Goal: Register for event/course

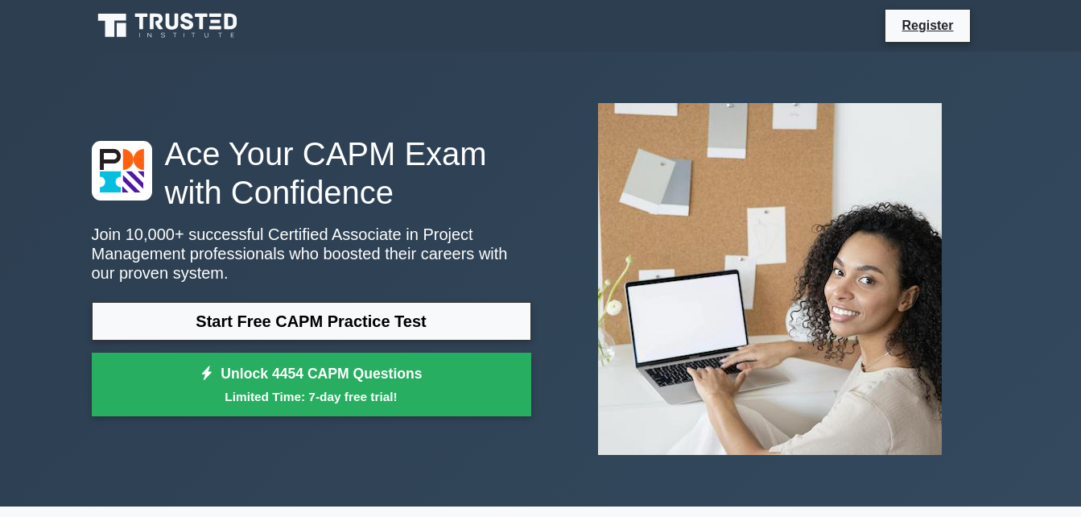
drag, startPoint x: 147, startPoint y: 2, endPoint x: 363, endPoint y: 4, distance: 215.7
click at [363, 4] on nav "Register" at bounding box center [540, 26] width 1081 height 52
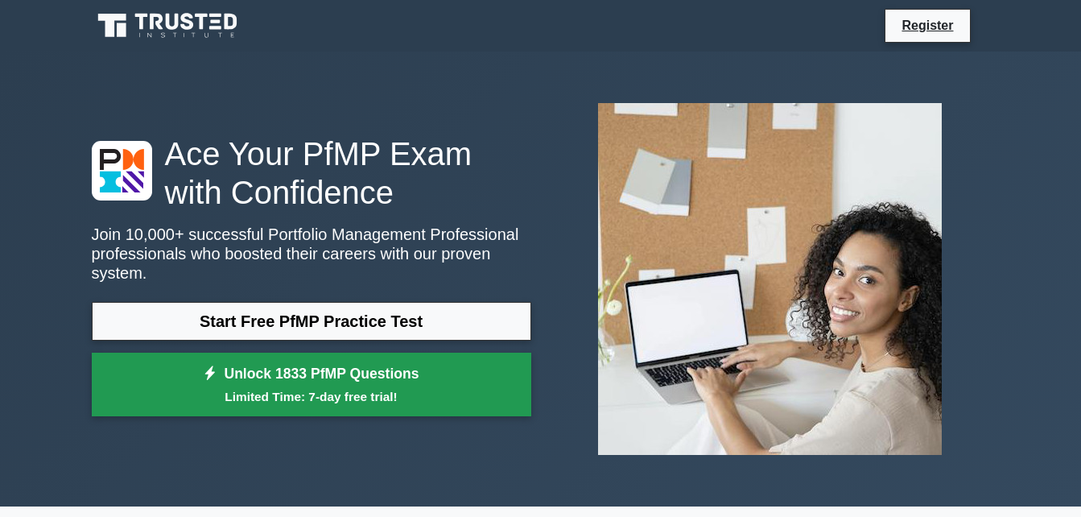
click at [378, 369] on link "Unlock 1833 PfMP Questions Limited Time: 7-day free trial!" at bounding box center [311, 385] width 439 height 64
